Goal: Transaction & Acquisition: Obtain resource

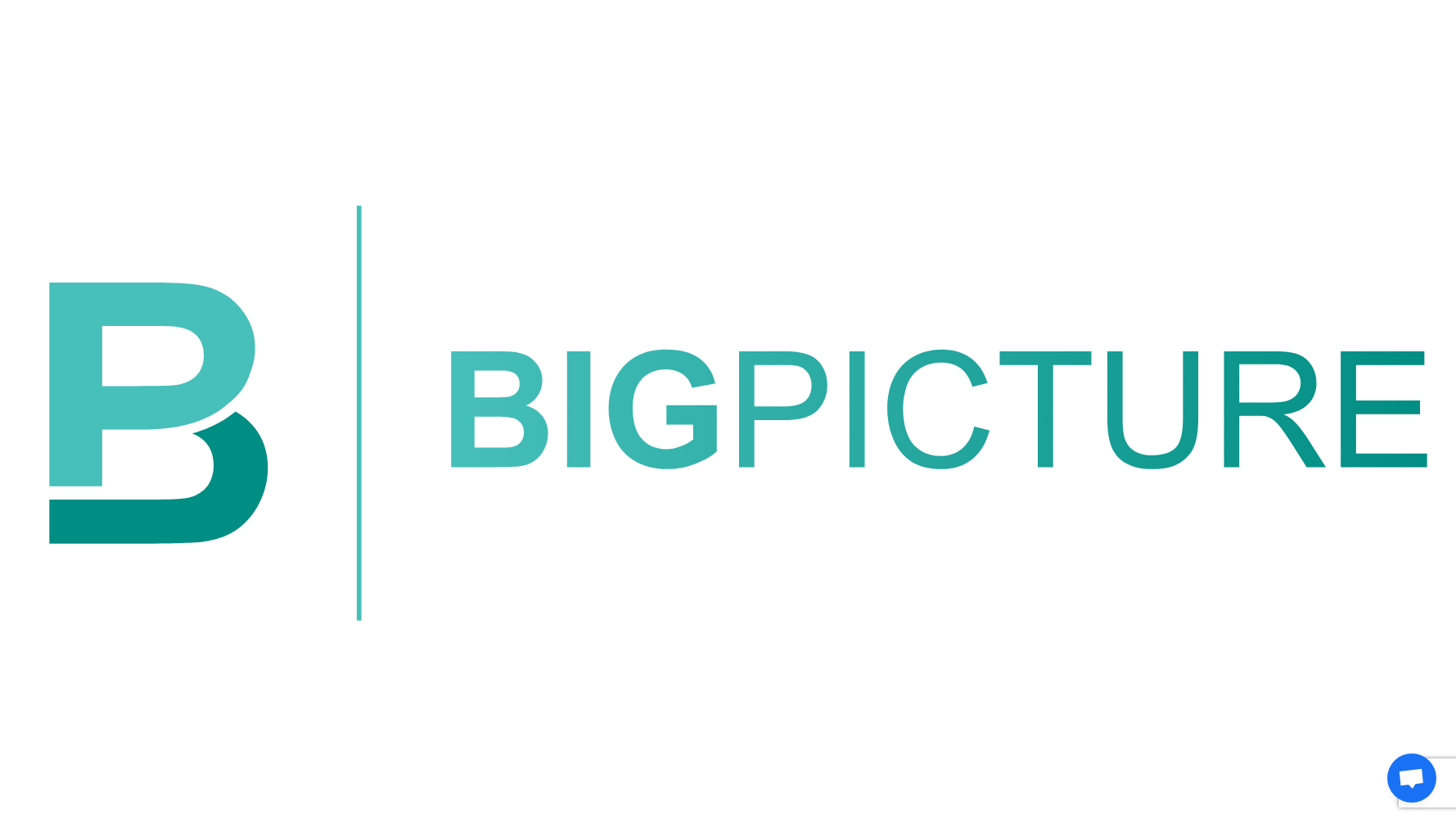
click at [749, 101] on img at bounding box center [728, 413] width 1443 height 812
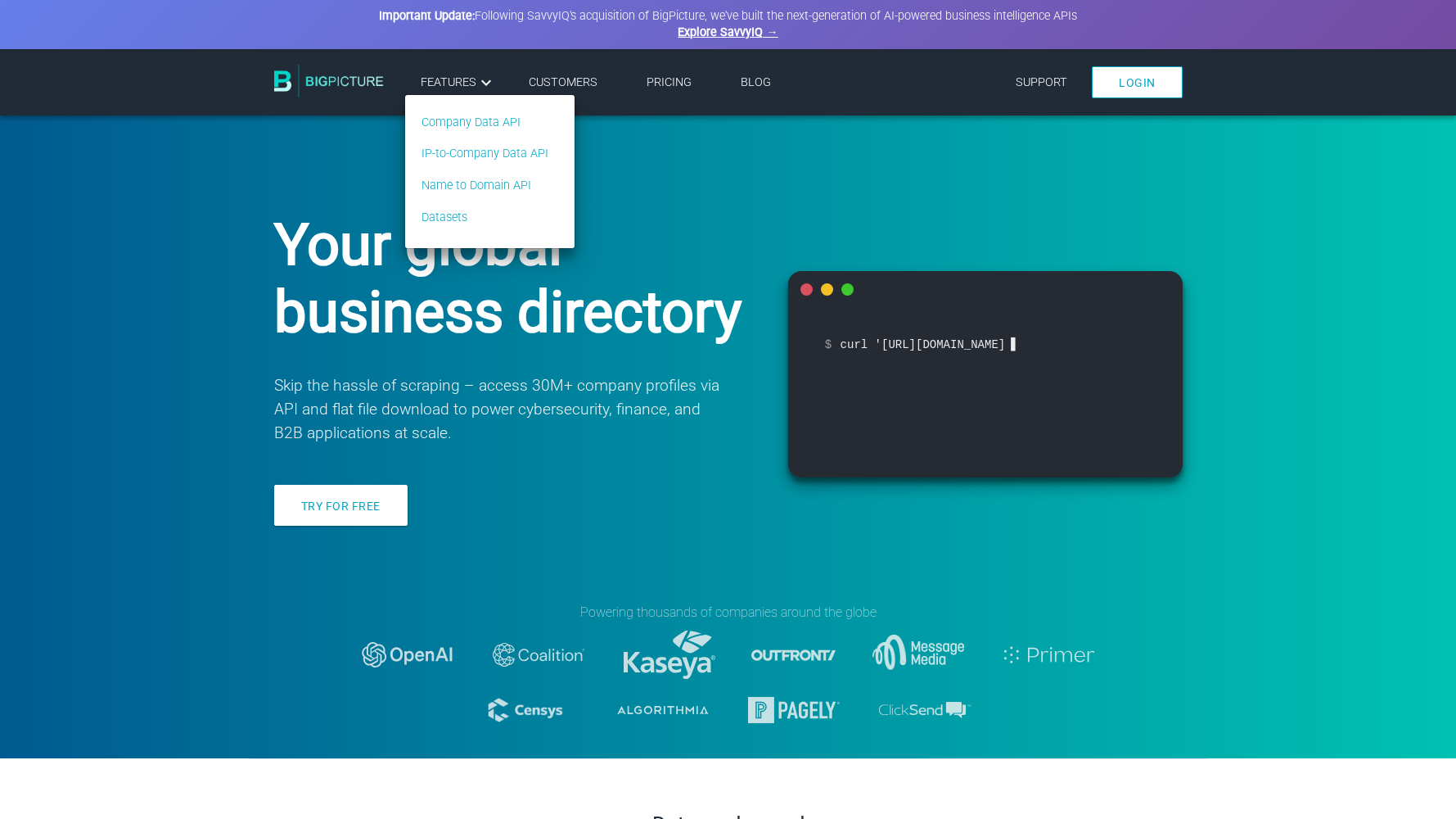
click at [455, 85] on span "Features" at bounding box center [457, 82] width 75 height 19
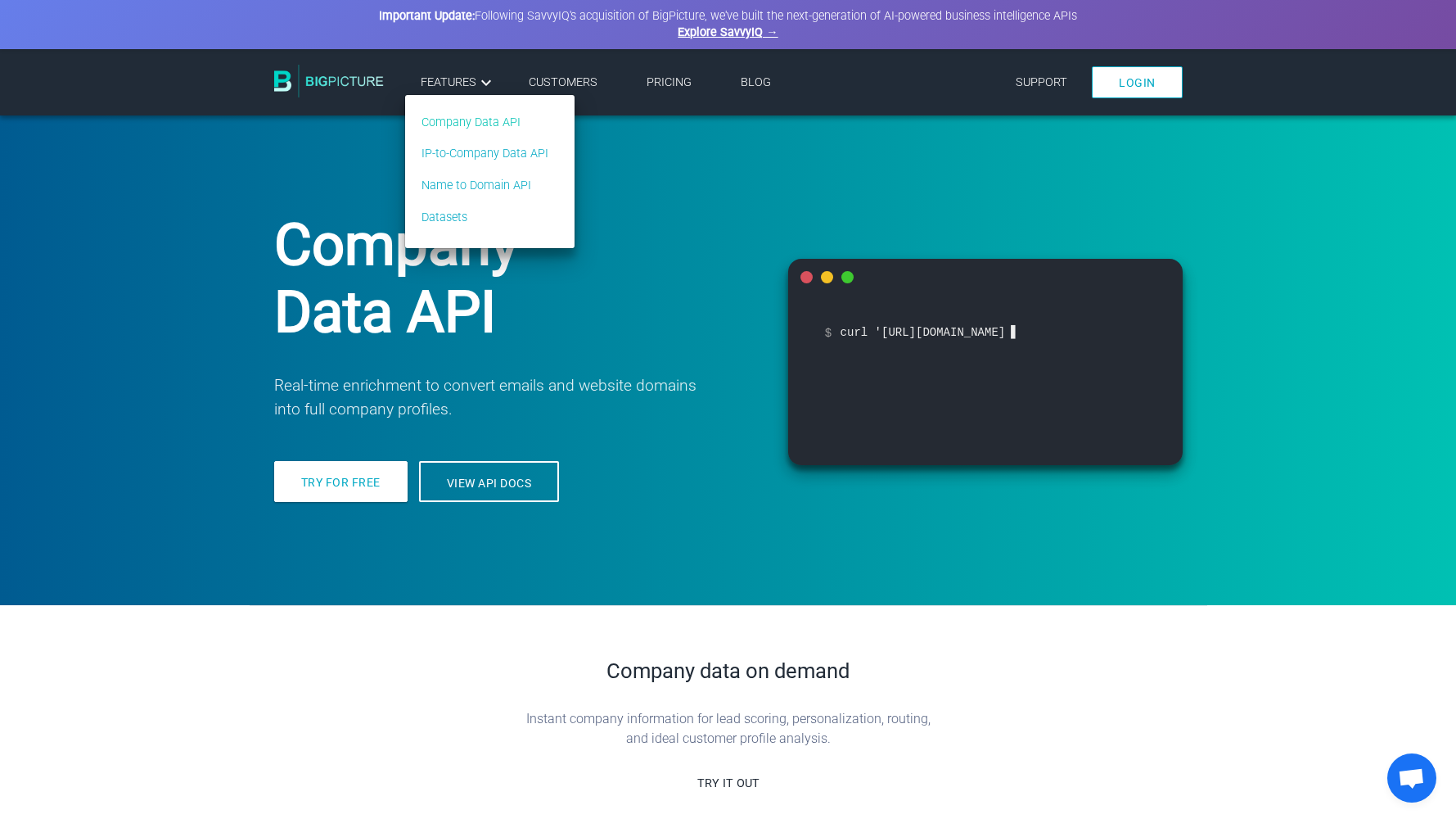
click at [455, 119] on link "Company Data API" at bounding box center [484, 122] width 127 height 18
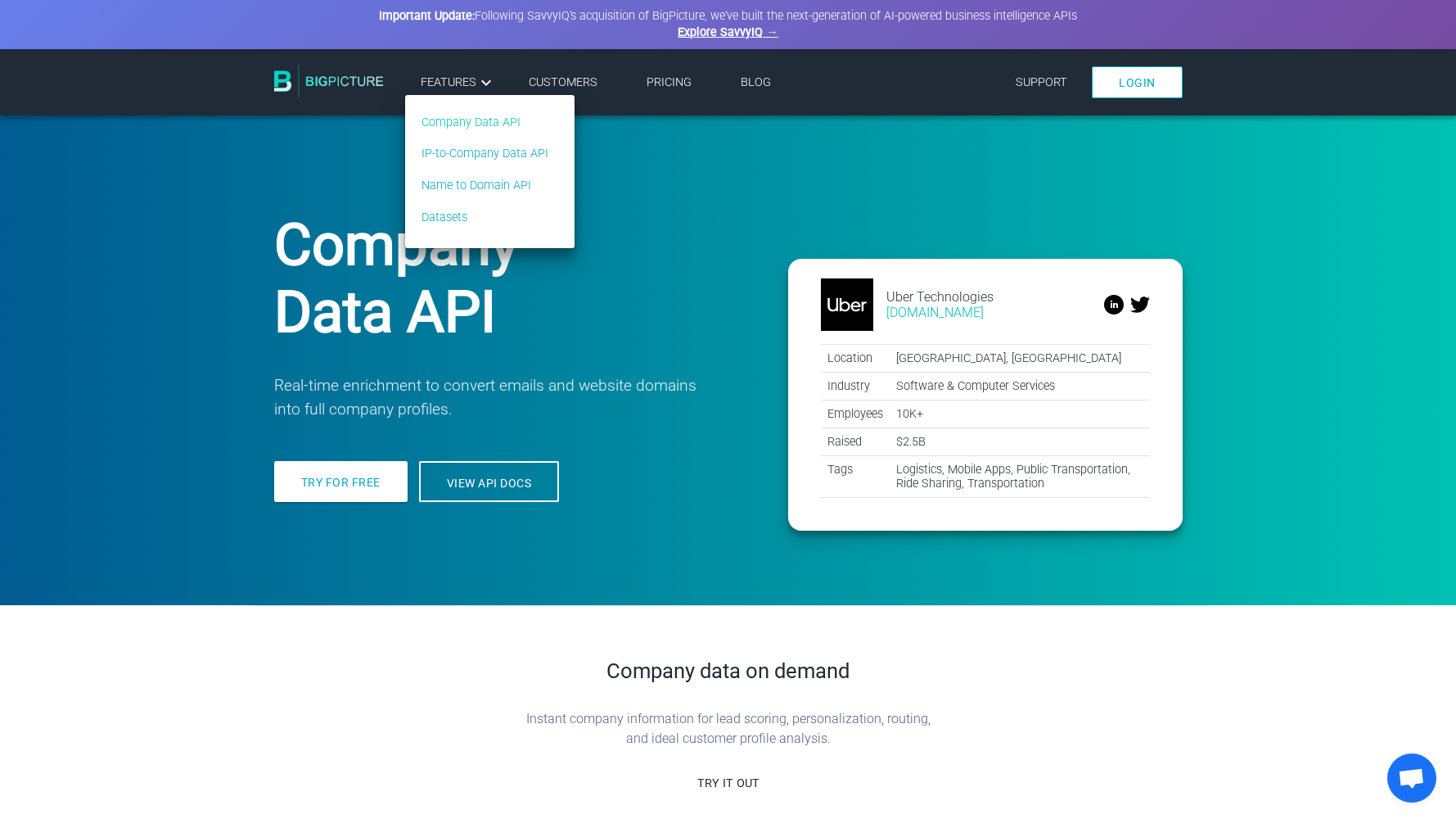
click at [462, 126] on link "Company Data API" at bounding box center [484, 122] width 127 height 18
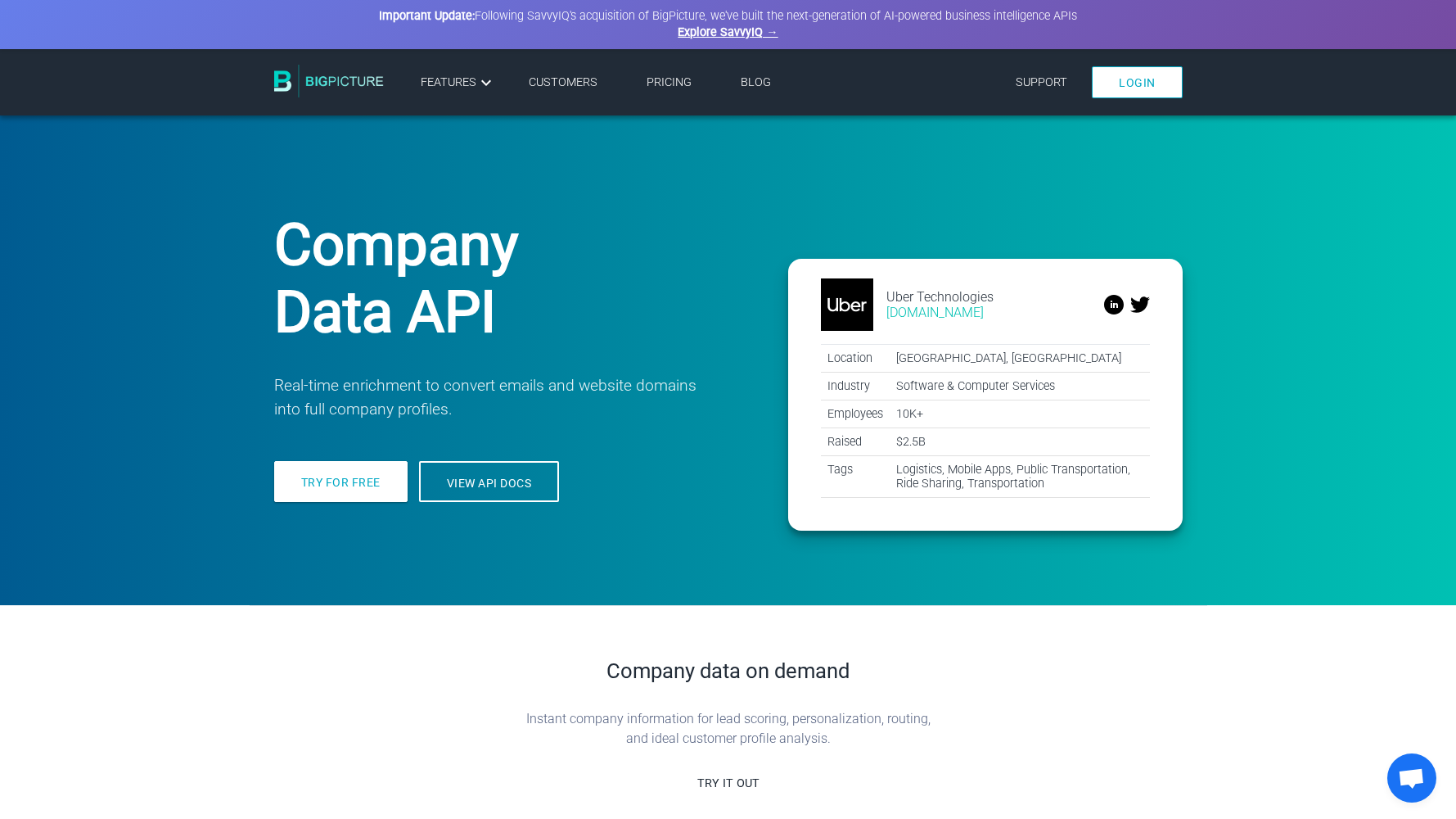
click at [668, 87] on link "Pricing" at bounding box center [669, 82] width 45 height 14
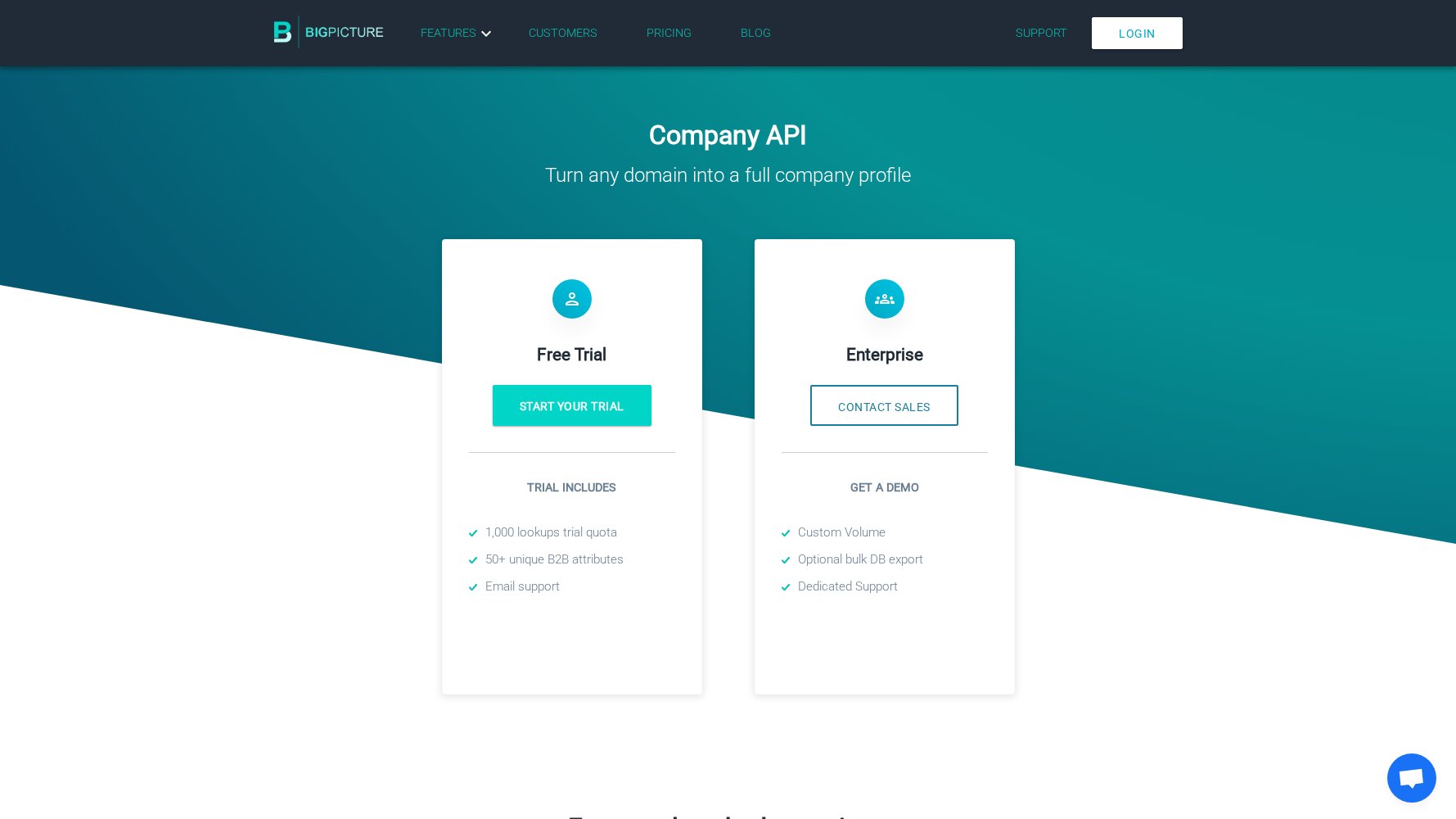
scroll to position [345, 0]
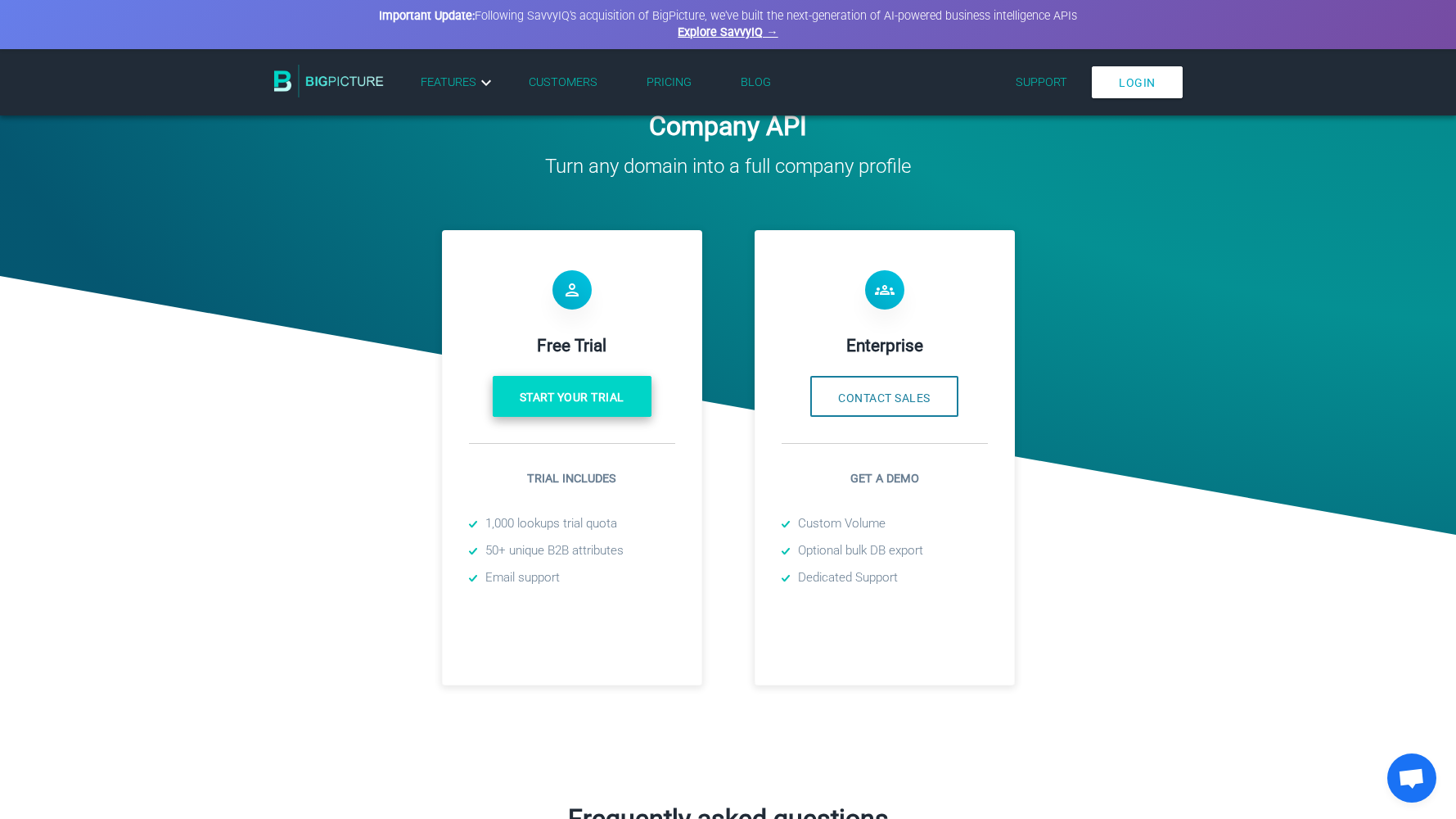
click at [568, 403] on link "Start your trial" at bounding box center [572, 396] width 159 height 41
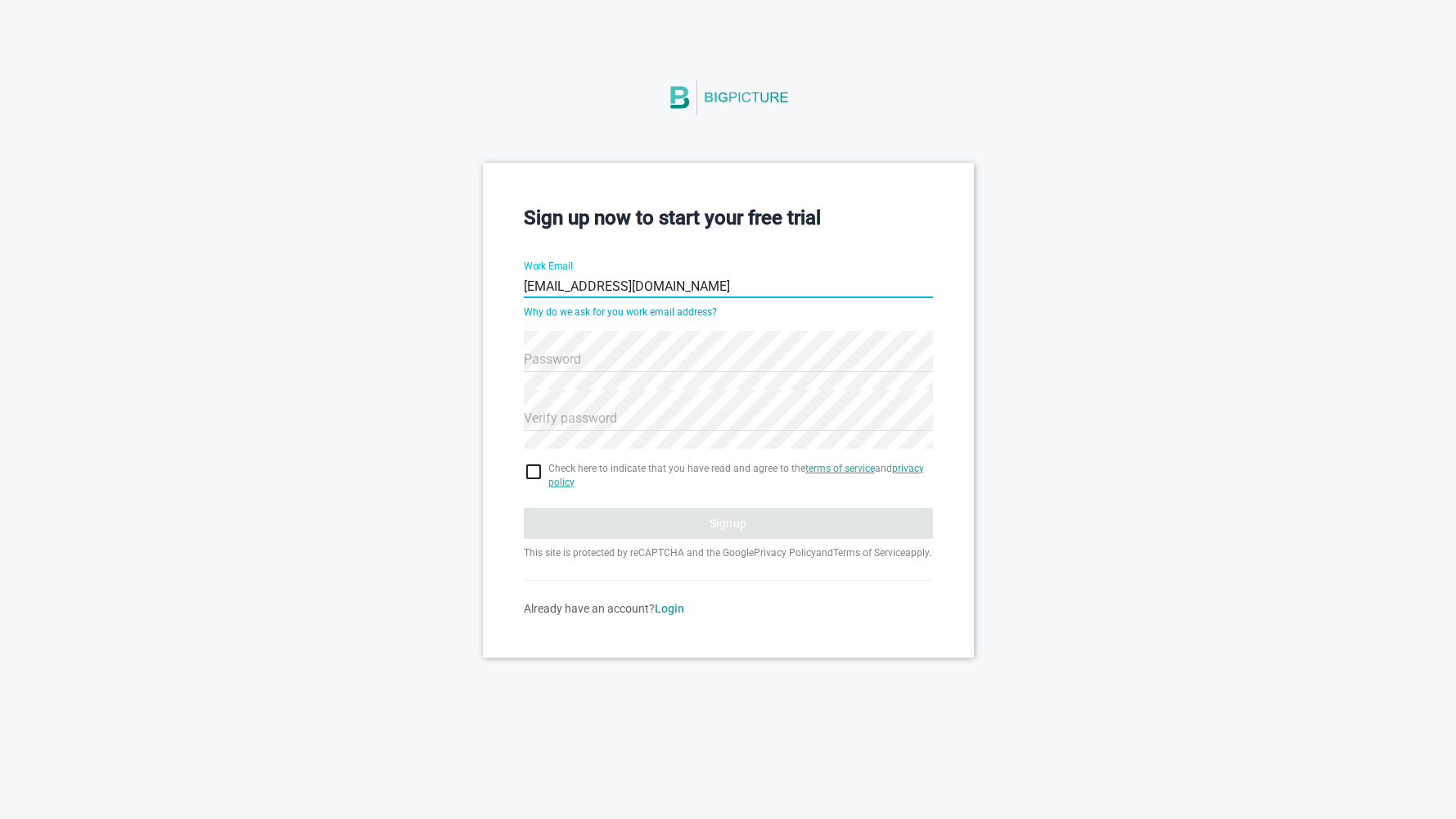
type input "[EMAIL_ADDRESS][DOMAIN_NAME]"
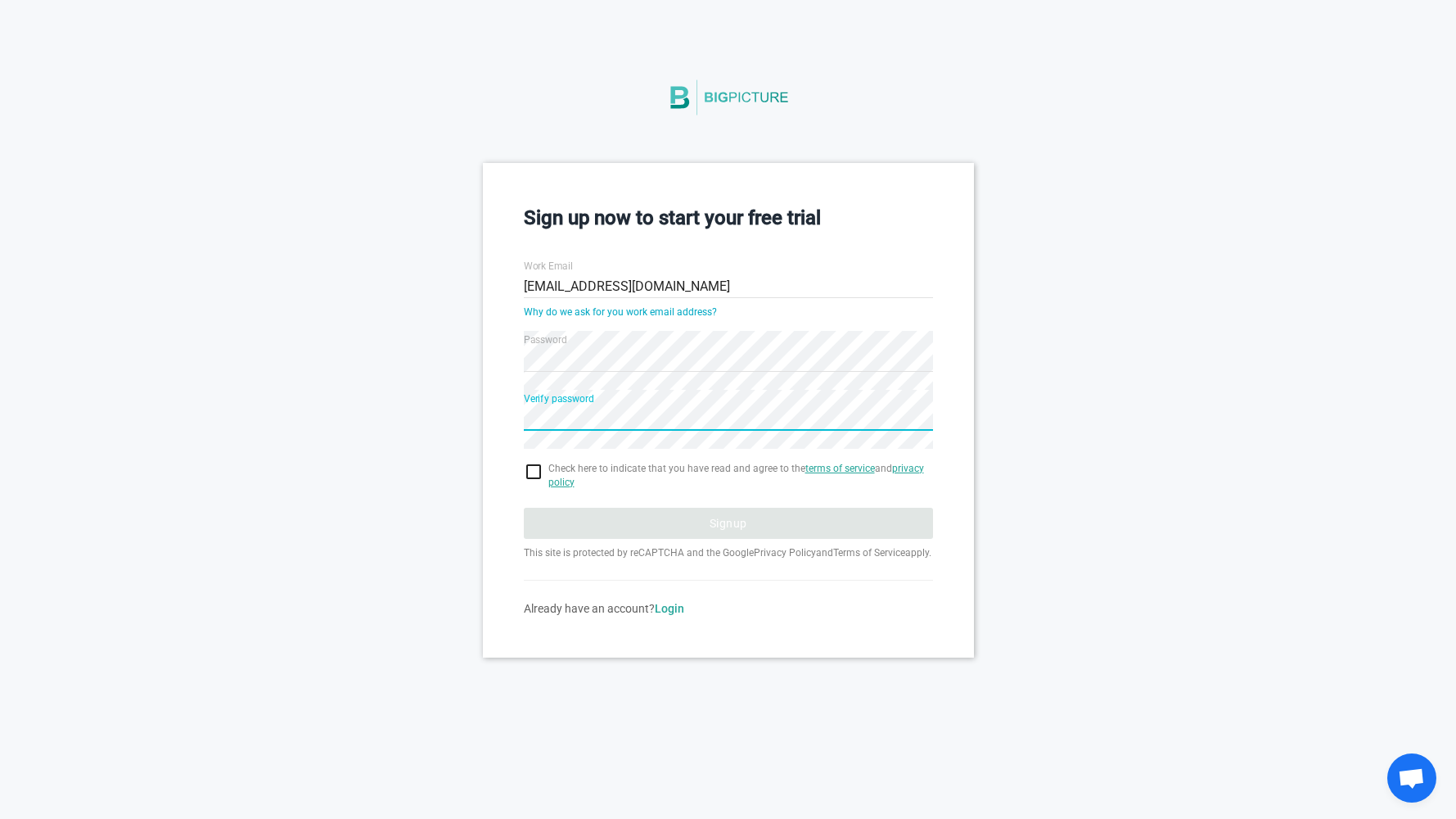
click at [535, 468] on input "checkbox" at bounding box center [728, 471] width 409 height 19
checkbox input "true"
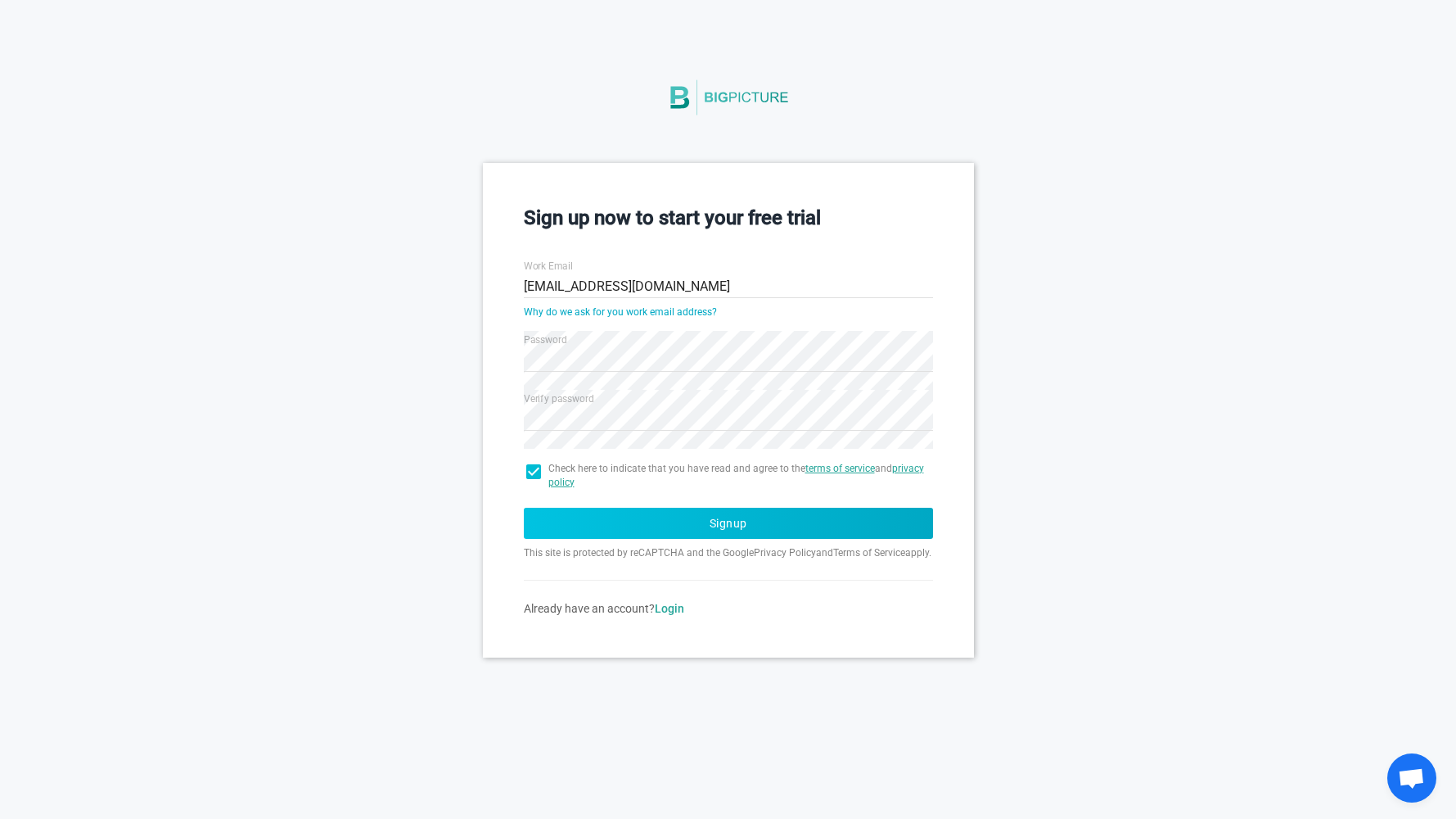
click at [723, 522] on button "Signup" at bounding box center [728, 522] width 409 height 31
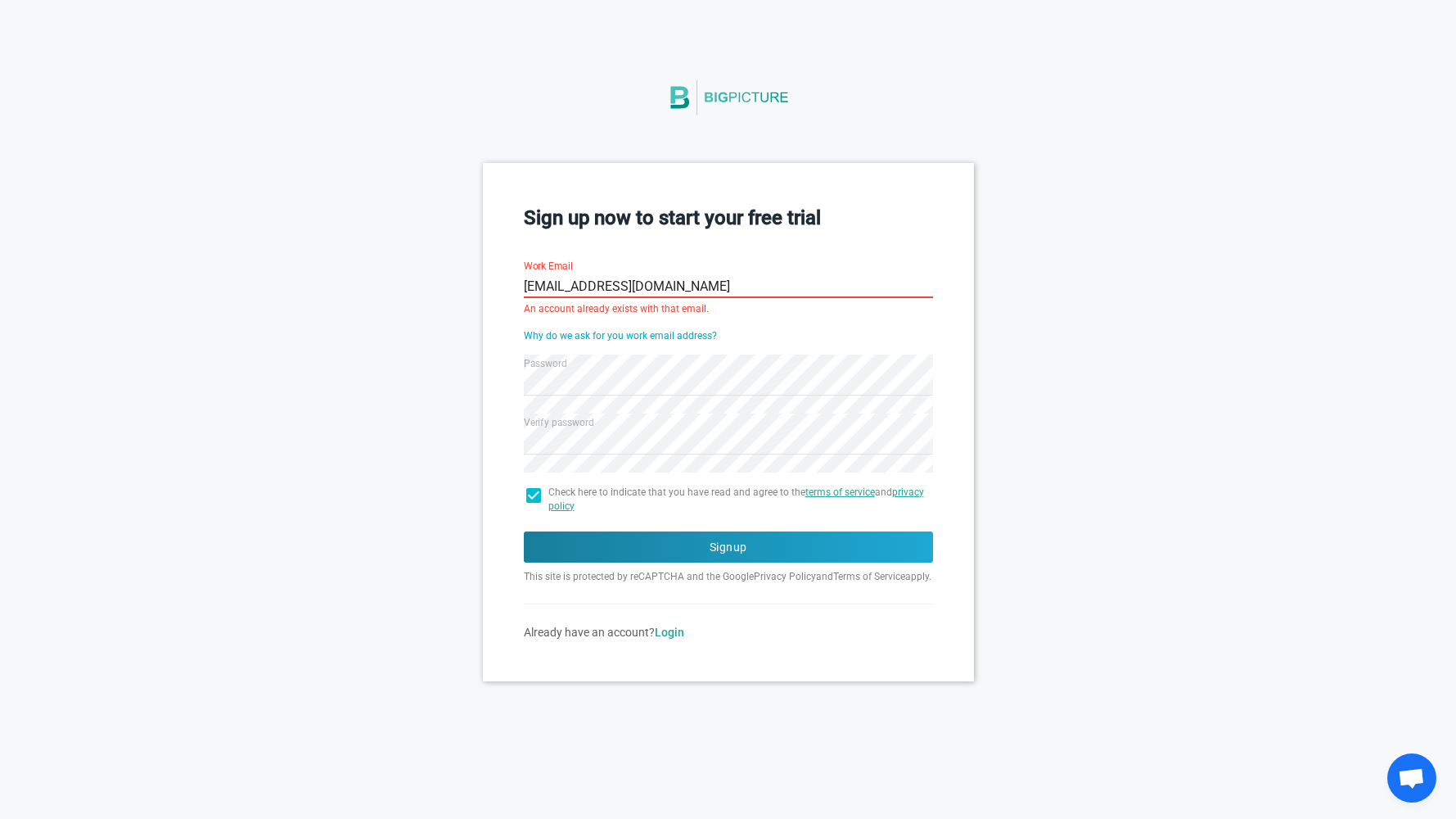
drag, startPoint x: 678, startPoint y: 280, endPoint x: 501, endPoint y: 288, distance: 177.2
click at [501, 288] on div "Sign up now to start your free trial Work Email [PERSON_NAME][EMAIL_ADDRESS][DO…" at bounding box center [728, 421] width 491 height 517
click at [669, 639] on link "Login" at bounding box center [669, 632] width 29 height 13
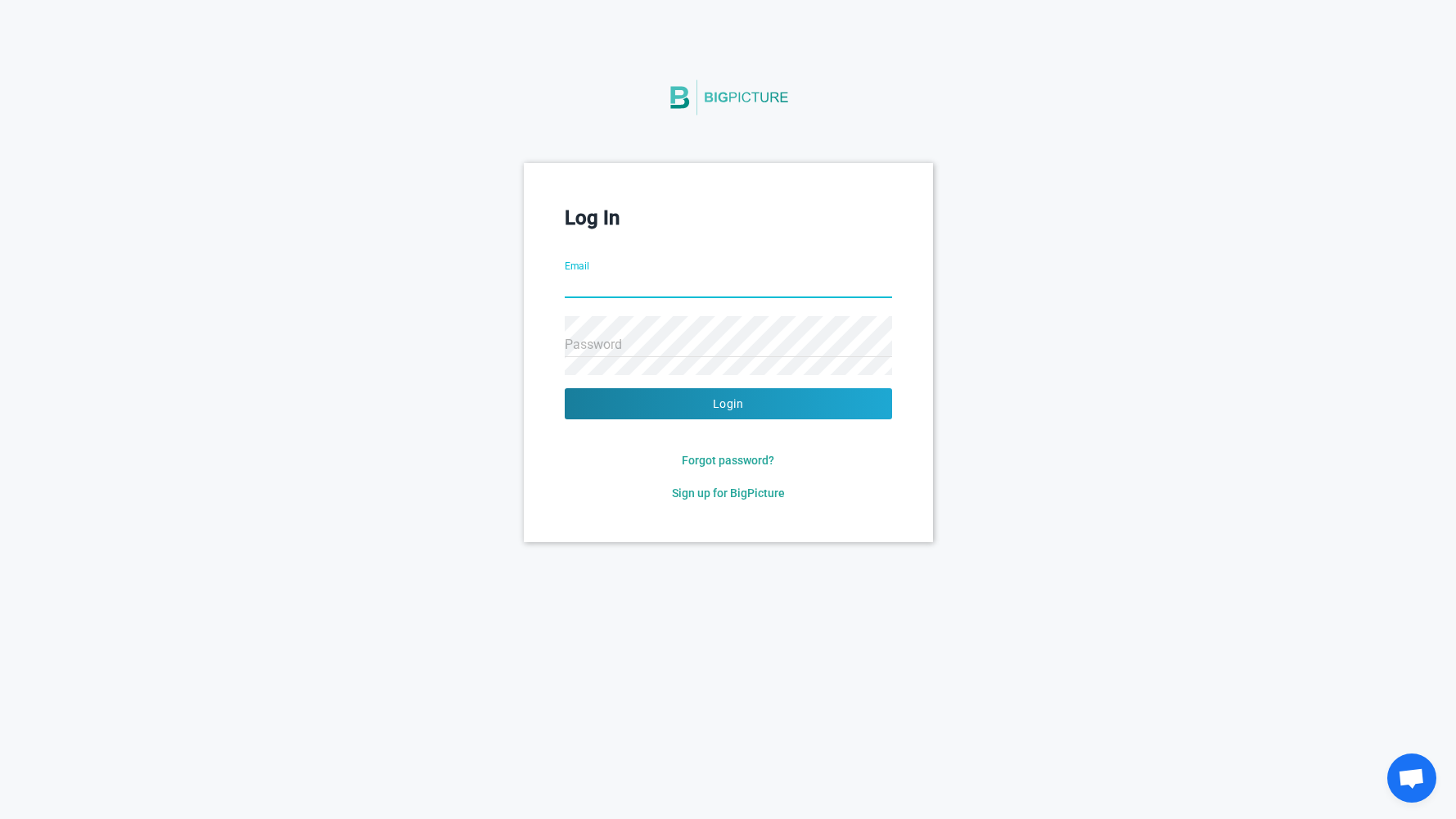
type input "[PERSON_NAME][EMAIL_ADDRESS][DOMAIN_NAME]"
click at [728, 403] on button "Login" at bounding box center [728, 404] width 328 height 31
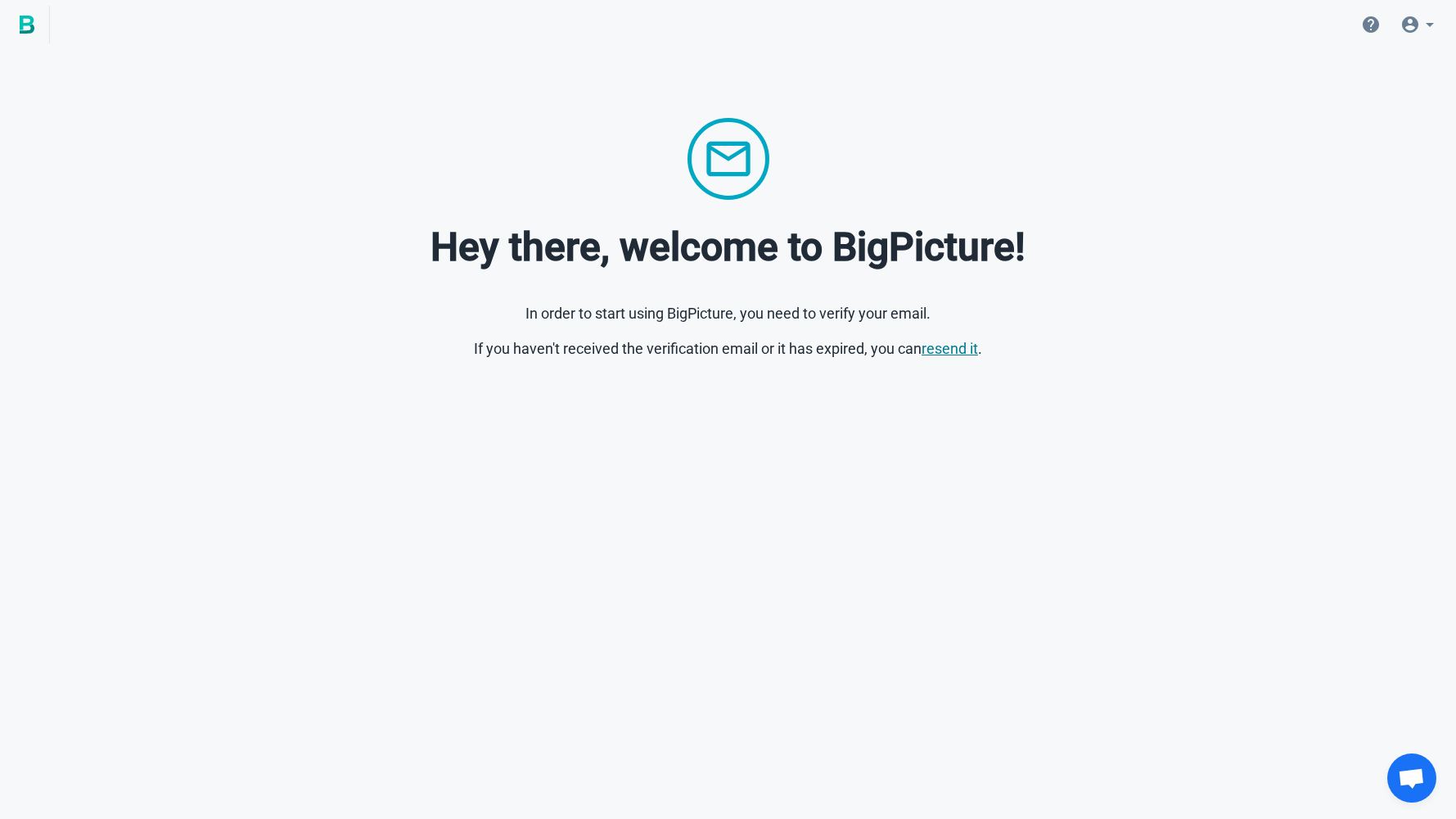
click at [952, 348] on link "resend it" at bounding box center [949, 348] width 56 height 17
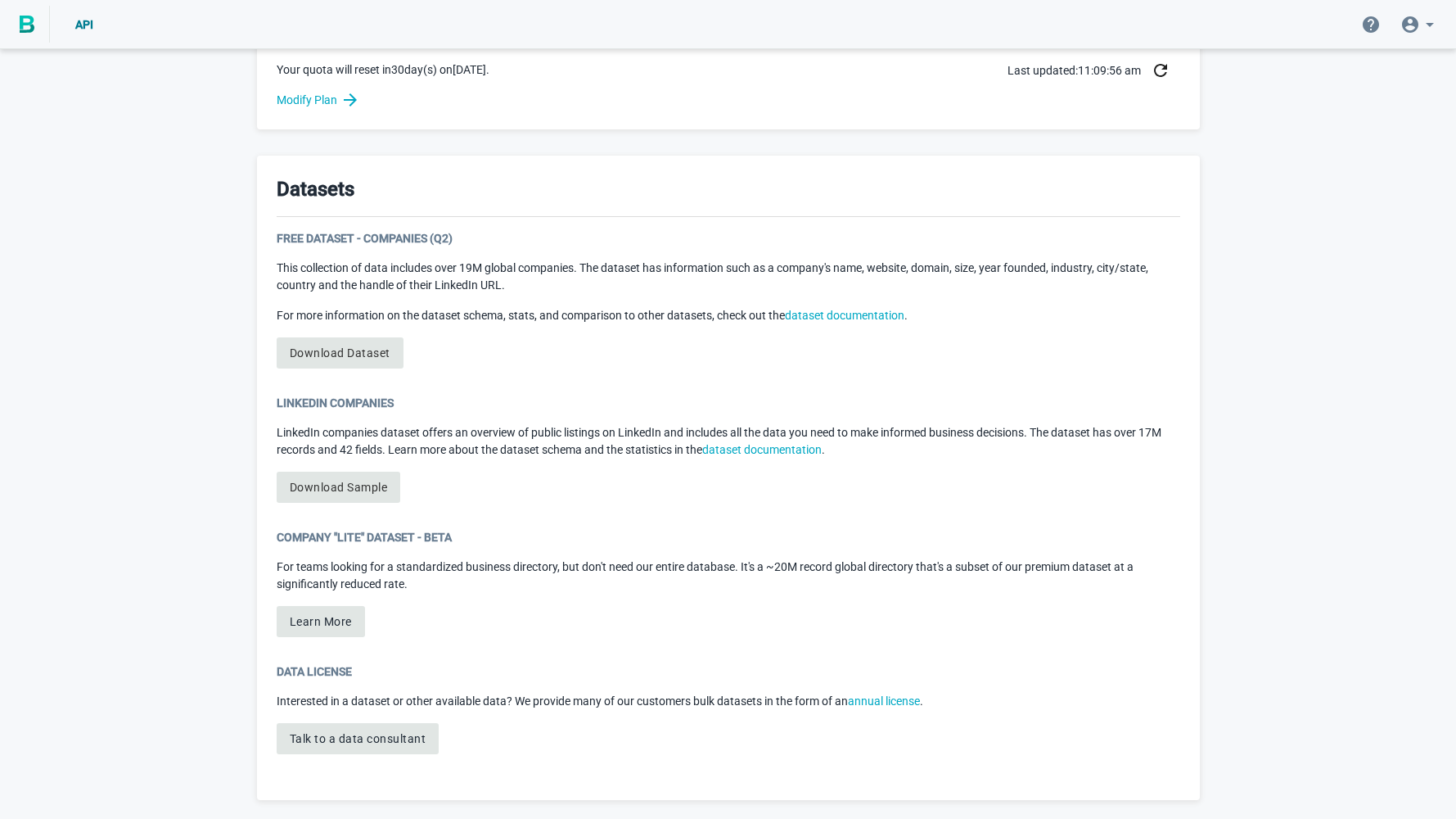
scroll to position [739, 0]
click at [344, 353] on link "Download Dataset" at bounding box center [339, 353] width 127 height 31
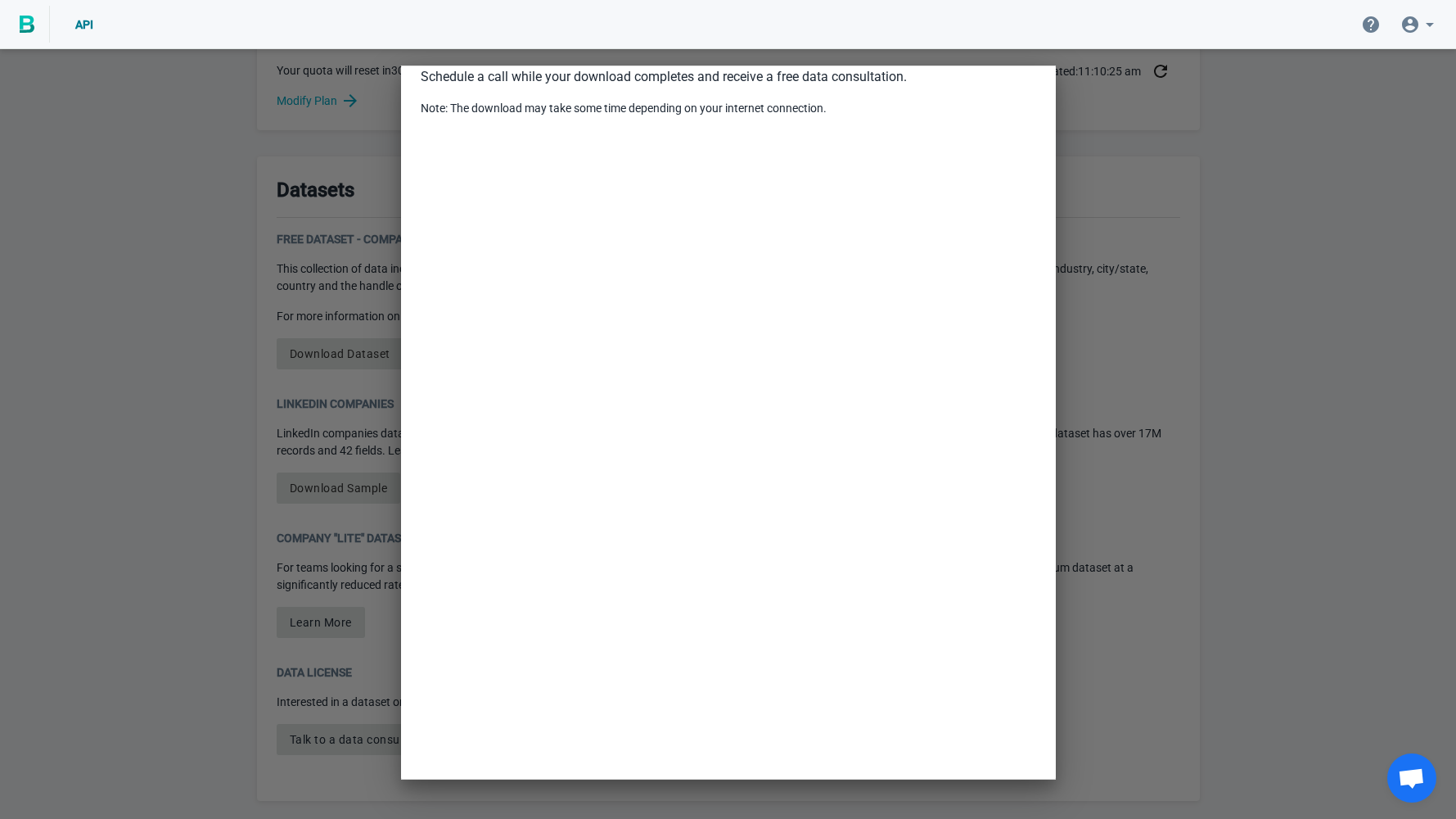
scroll to position [60, 0]
click at [1128, 274] on div at bounding box center [728, 410] width 1456 height 819
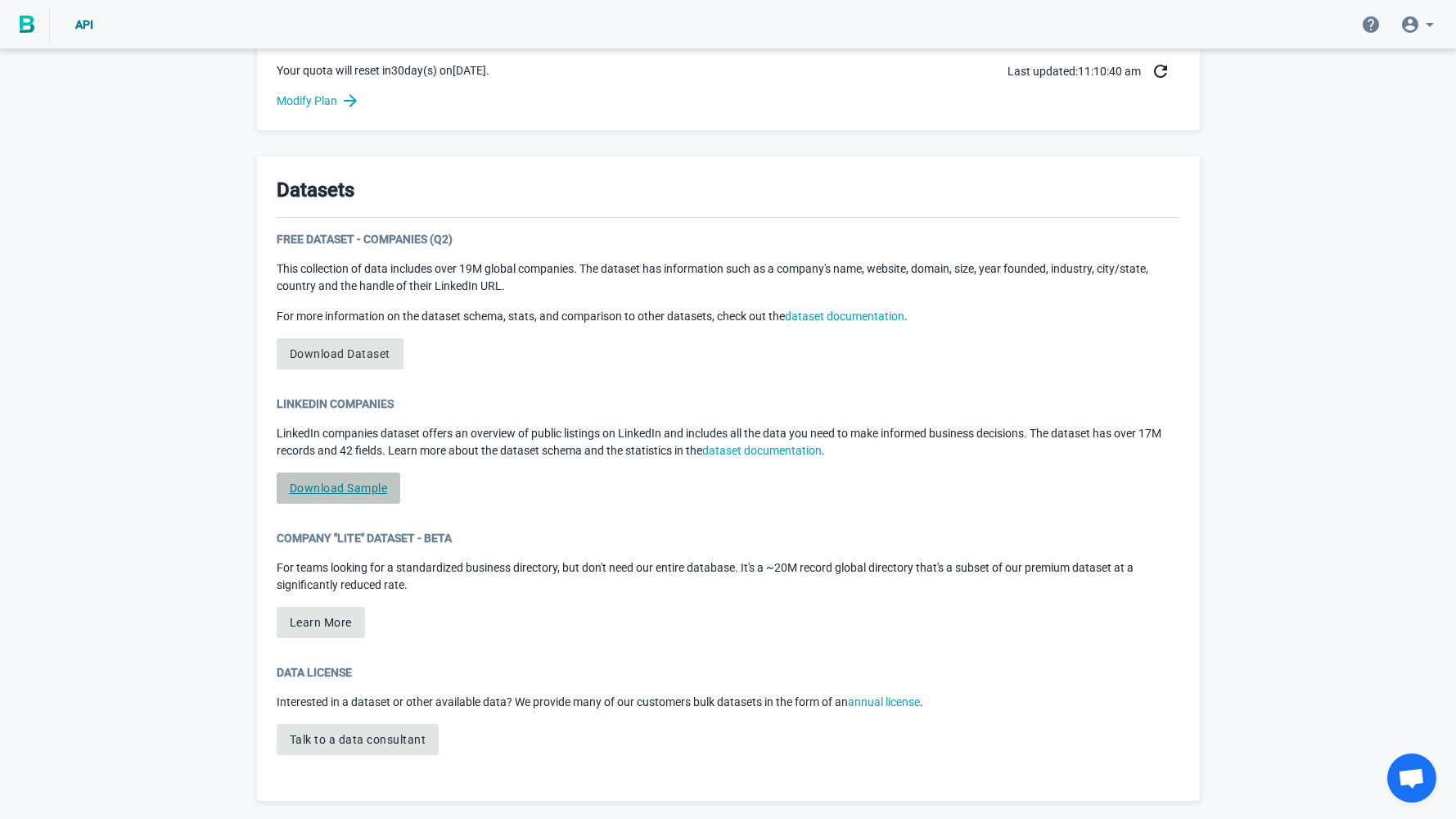
click at [381, 484] on link "Download Sample" at bounding box center [339, 488] width 125 height 31
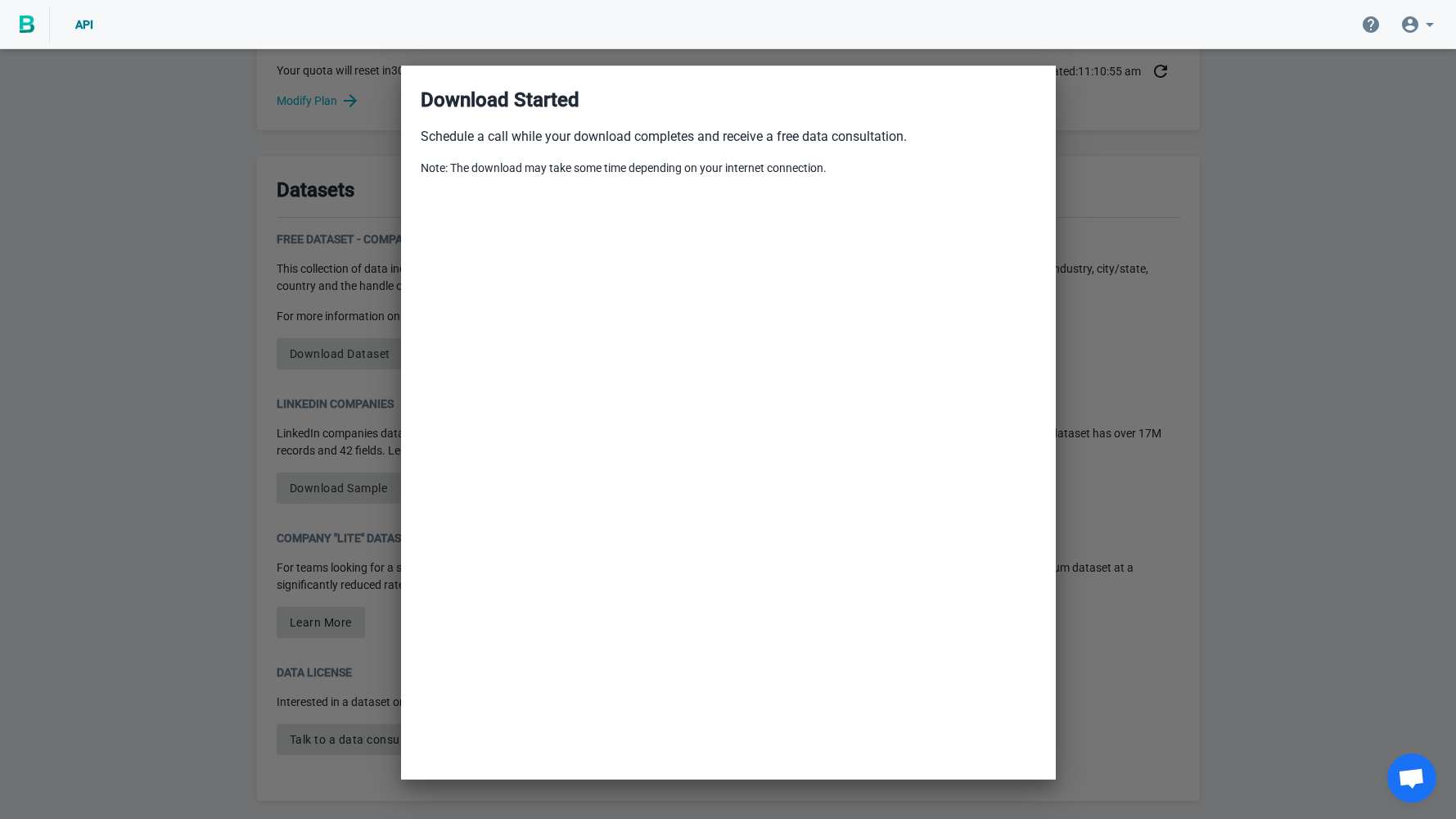
click at [145, 243] on div at bounding box center [728, 410] width 1456 height 819
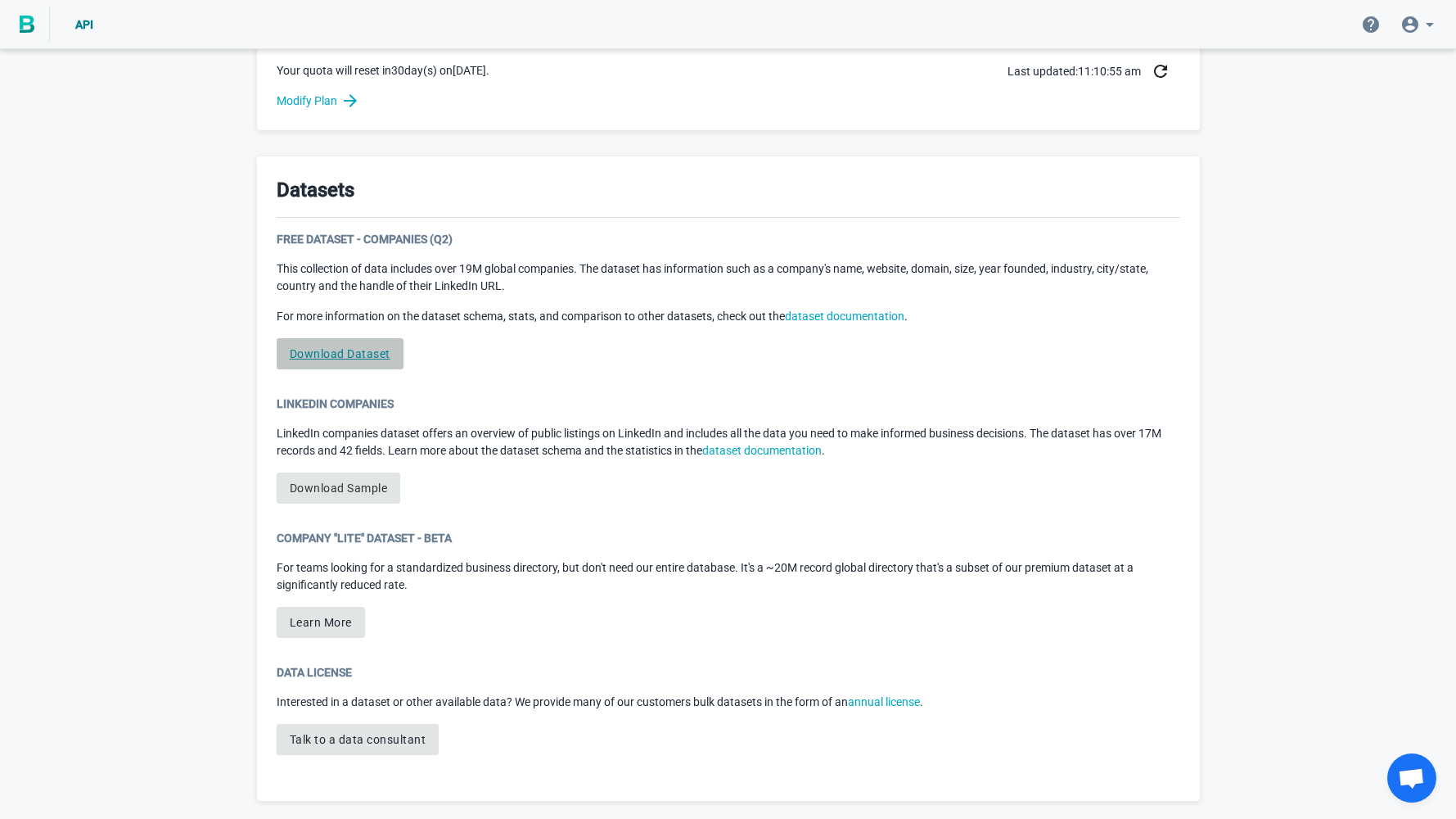
click at [361, 351] on link "Download Dataset" at bounding box center [339, 353] width 127 height 31
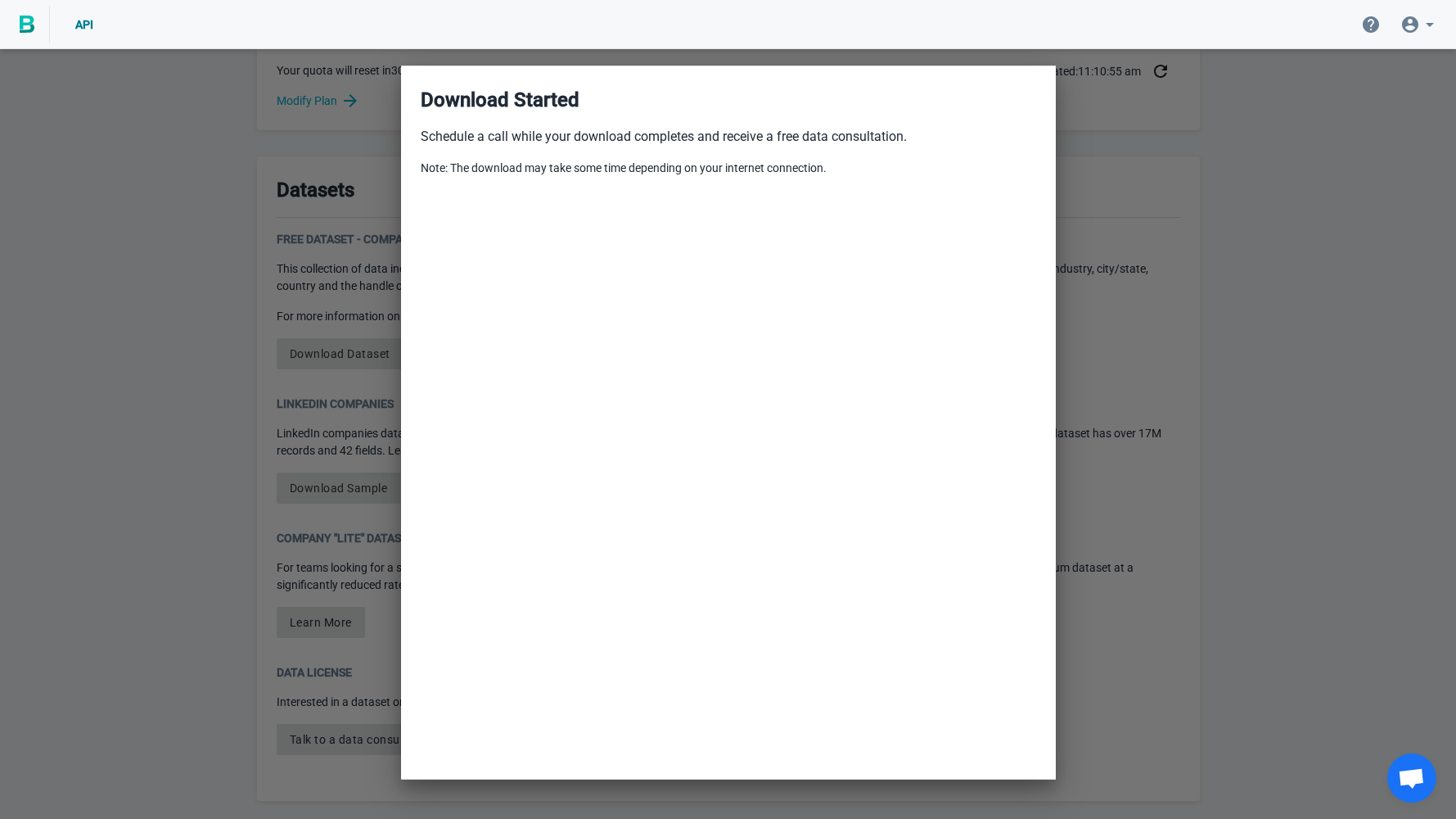
click at [1106, 182] on div at bounding box center [728, 410] width 1456 height 819
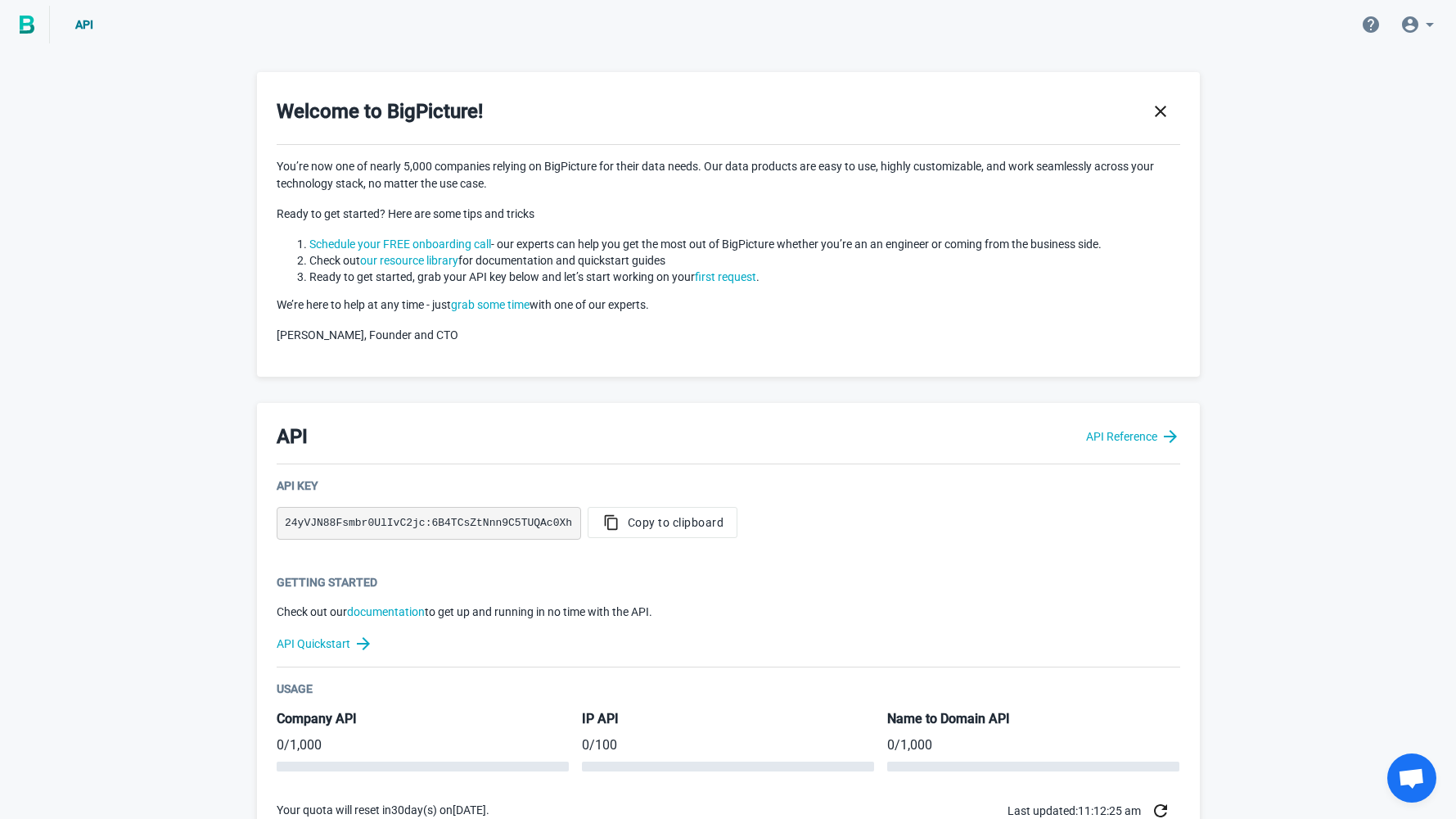
scroll to position [0, 0]
click at [952, 88] on div "Welcome to BigPicture! You’re now one of nearly 5,000 companies relying on BigP…" at bounding box center [728, 224] width 942 height 304
click at [1158, 110] on icon "button" at bounding box center [1160, 111] width 12 height 12
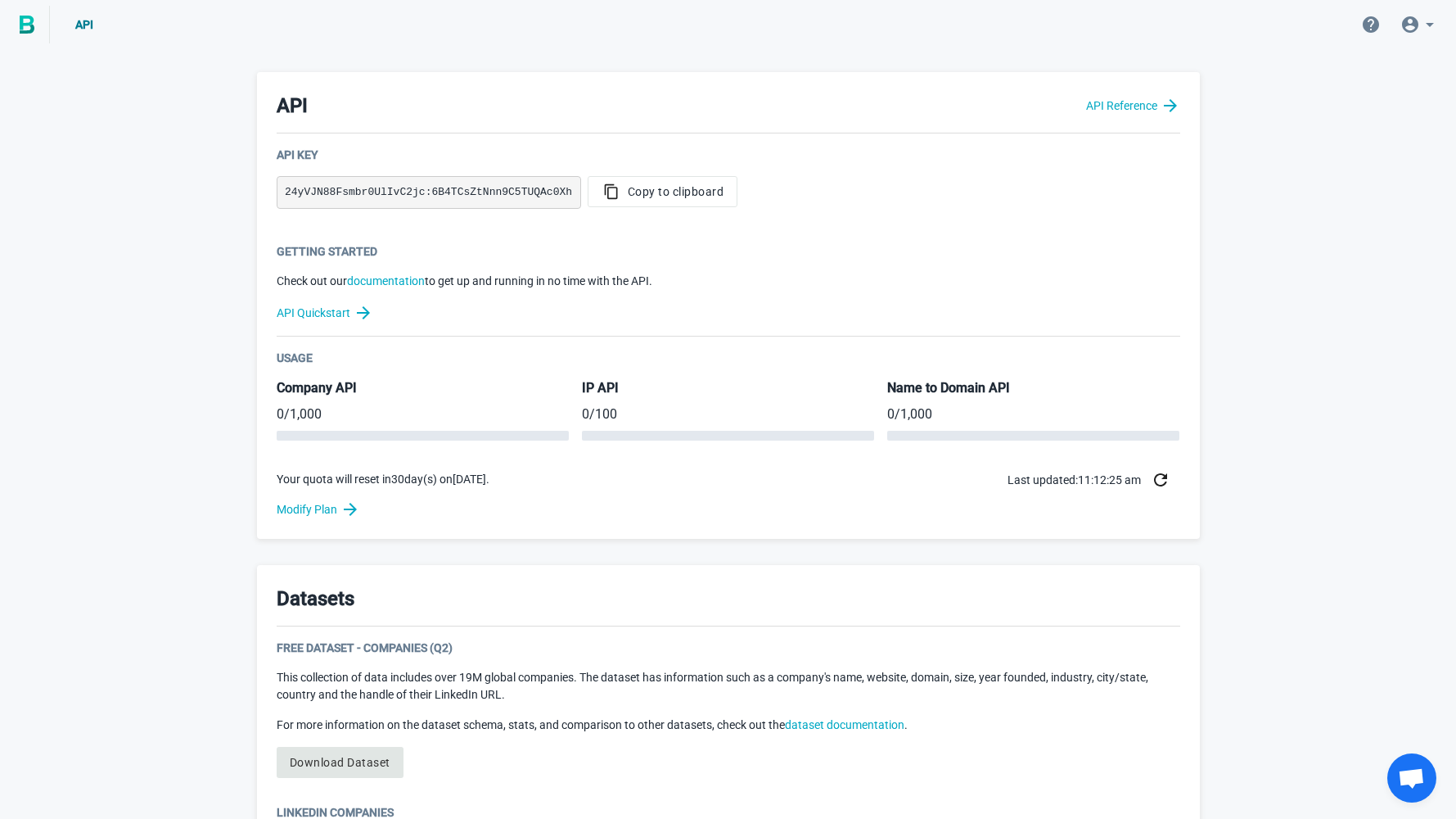
click at [83, 23] on span "API" at bounding box center [83, 24] width 18 height 13
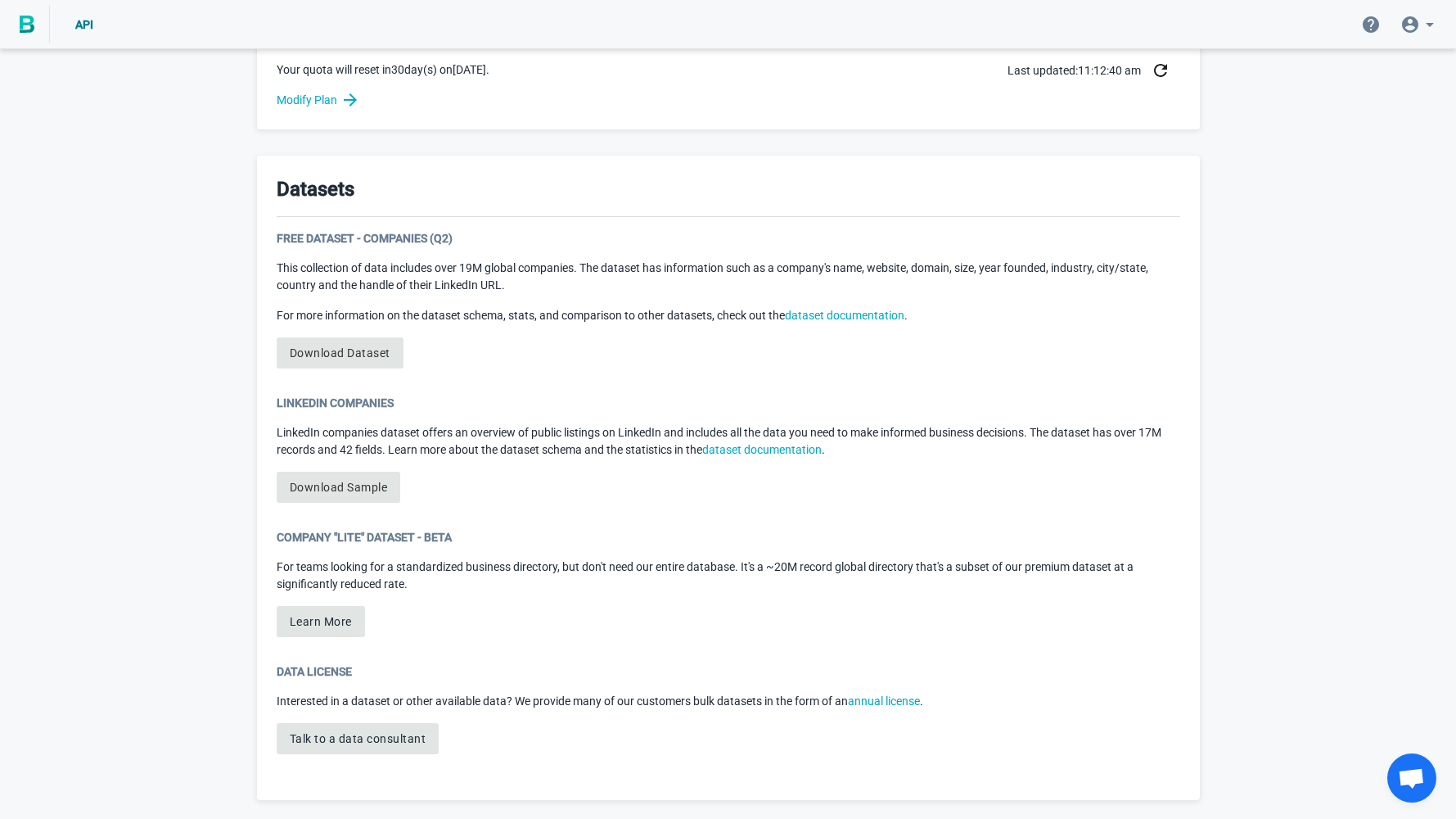
scroll to position [409, 0]
click at [77, 21] on span "API" at bounding box center [83, 24] width 18 height 13
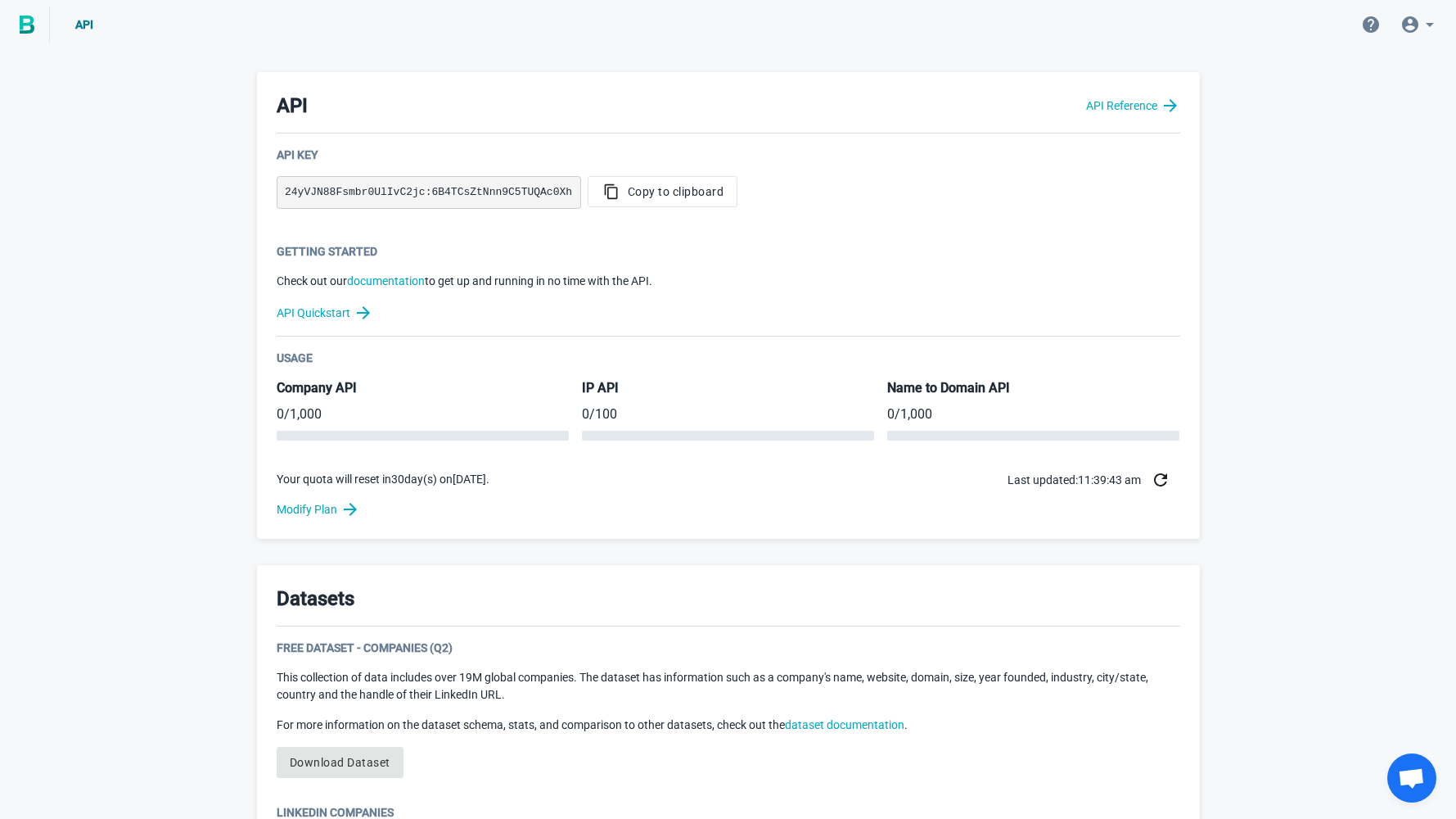
click at [36, 28] on link at bounding box center [24, 24] width 50 height 38
